Goal: Task Accomplishment & Management: Use online tool/utility

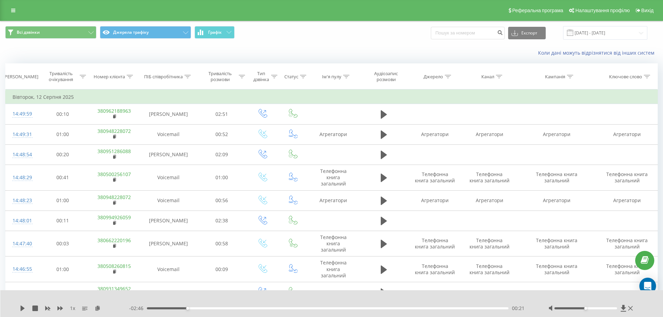
click at [5, 10] on div "Реферальна програма Налаштування профілю Вихід" at bounding box center [331, 10] width 663 height 21
click at [11, 10] on icon at bounding box center [13, 10] width 4 height 5
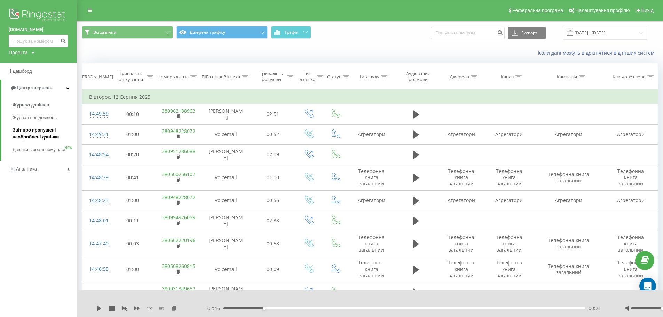
click at [27, 129] on span "Звіт про пропущені необроблені дзвінки" at bounding box center [43, 134] width 61 height 14
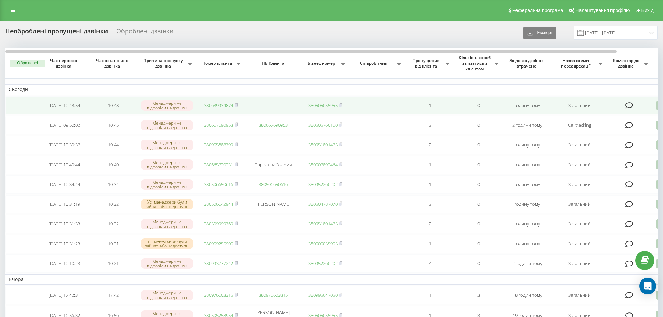
click at [215, 102] on td "380689934874" at bounding box center [221, 105] width 49 height 18
click at [227, 104] on link "380689934874" at bounding box center [218, 105] width 29 height 6
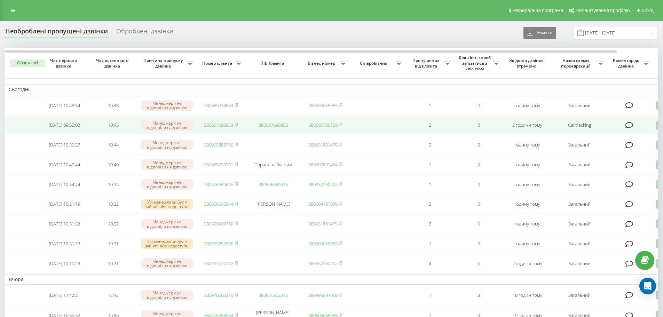
click at [230, 125] on link "380667690953" at bounding box center [218, 125] width 29 height 6
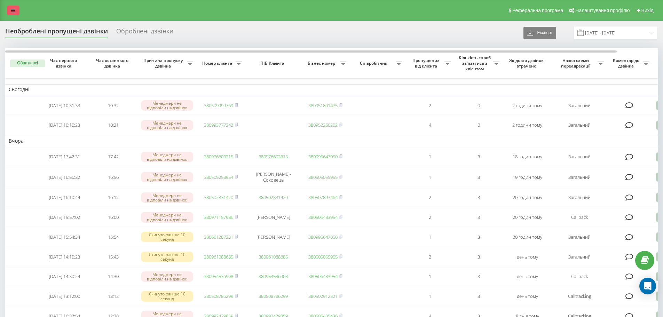
click at [11, 11] on icon at bounding box center [13, 10] width 4 height 5
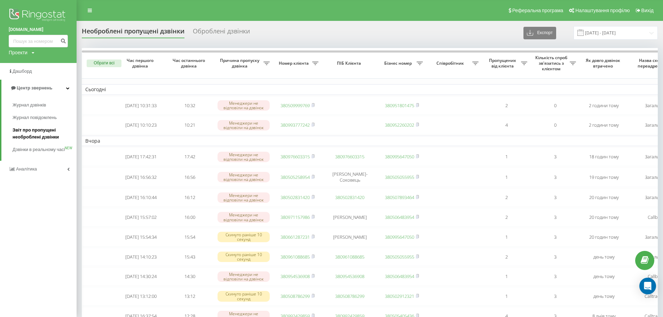
click at [31, 131] on span "Звіт про пропущені необроблені дзвінки" at bounding box center [43, 134] width 61 height 14
